Goal: Task Accomplishment & Management: Manage account settings

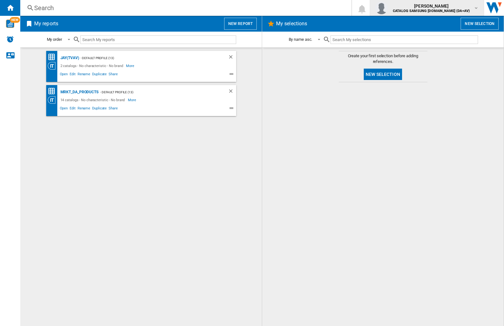
click at [388, 8] on img "button" at bounding box center [381, 8] width 13 height 13
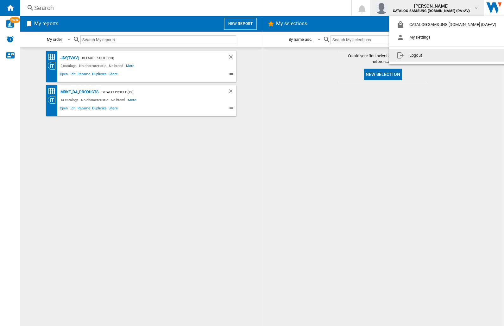
click at [438, 55] on button "Logout" at bounding box center [447, 55] width 117 height 13
